Goal: Navigation & Orientation: Find specific page/section

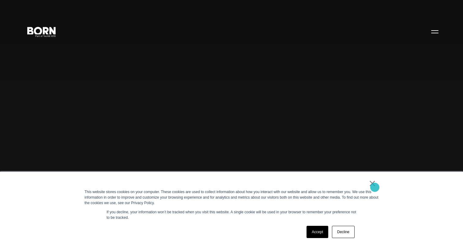
click at [374, 186] on link "×" at bounding box center [371, 184] width 7 height 6
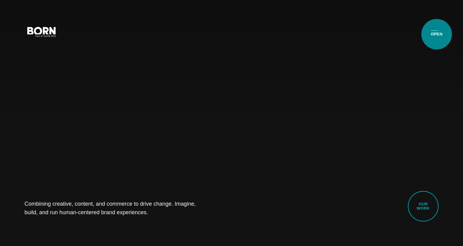
click at [436, 34] on button "Primary Menu" at bounding box center [434, 31] width 15 height 13
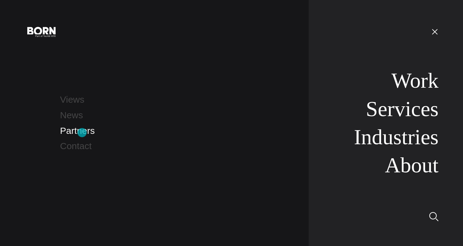
click at [82, 133] on link "Partners" at bounding box center [77, 131] width 35 height 10
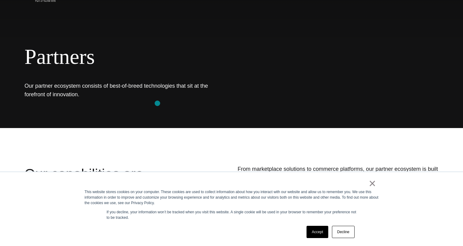
scroll to position [70, 0]
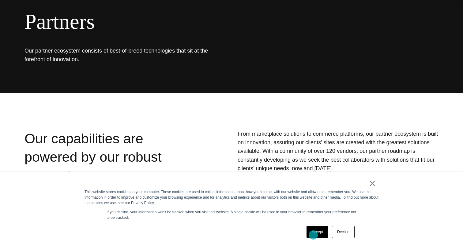
click at [313, 235] on link "Accept" at bounding box center [317, 232] width 22 height 12
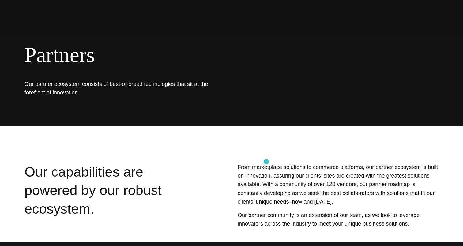
scroll to position [0, 0]
